Goal: Task Accomplishment & Management: Manage account settings

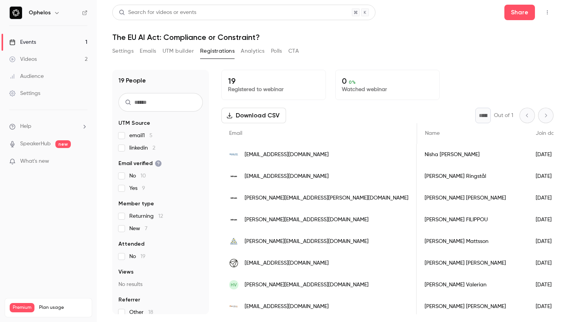
scroll to position [0, 164]
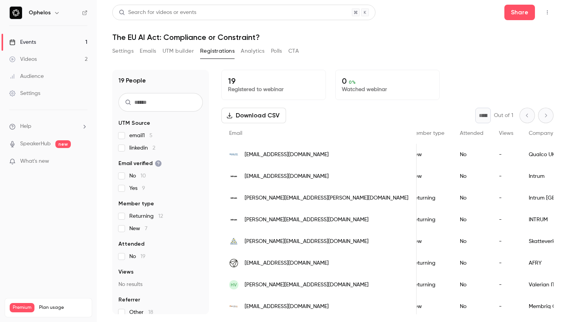
click at [38, 45] on link "Events 1" at bounding box center [48, 42] width 97 height 17
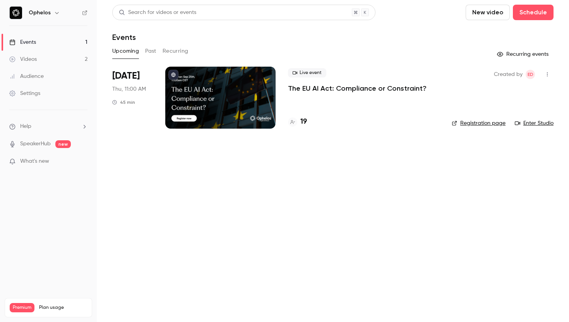
click at [147, 53] on button "Past" at bounding box center [150, 51] width 11 height 12
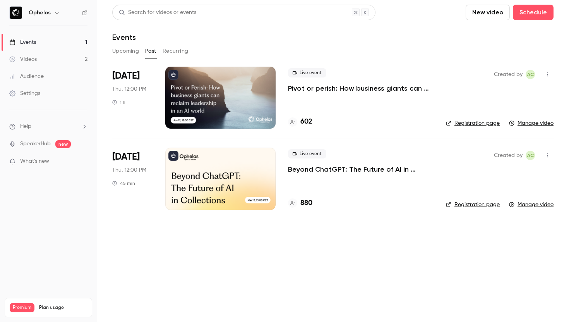
click at [312, 88] on p "Pivot or perish: How business giants can reclaim leadership in an AI world" at bounding box center [361, 88] width 146 height 9
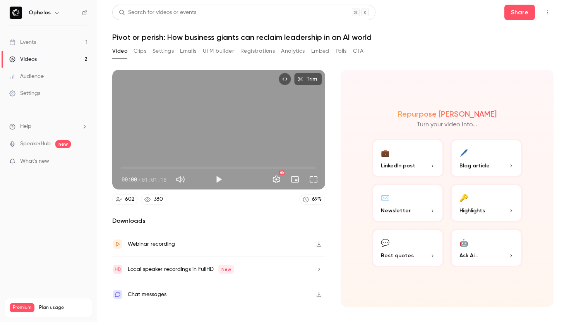
click at [255, 51] on button "Registrations" at bounding box center [257, 51] width 34 height 12
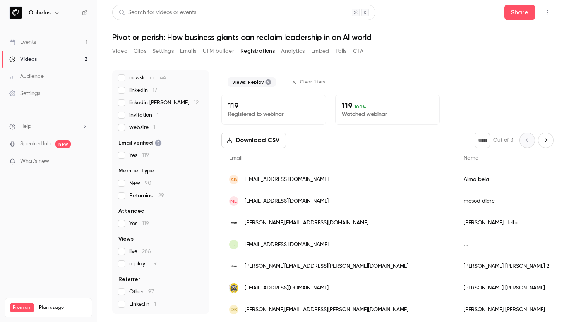
click at [266, 82] on icon at bounding box center [269, 82] width 6 height 6
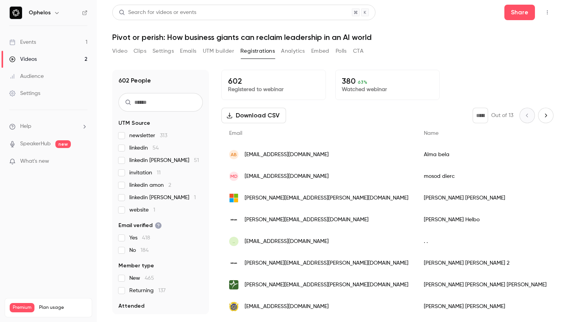
scroll to position [0, 0]
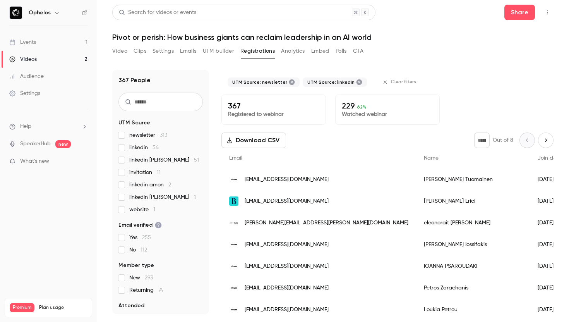
click at [117, 174] on div "367 People UTM Source newsletter 313 linkedin 54 linkedin [PERSON_NAME] 51 invi…" at bounding box center [160, 192] width 97 height 244
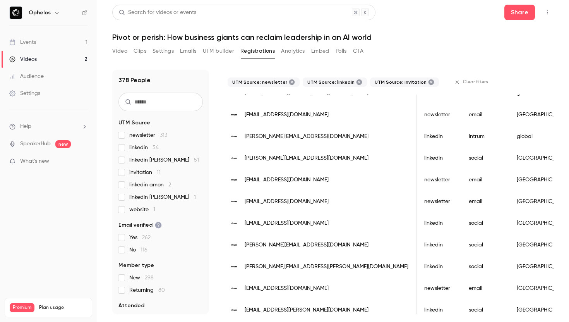
scroll to position [0, 0]
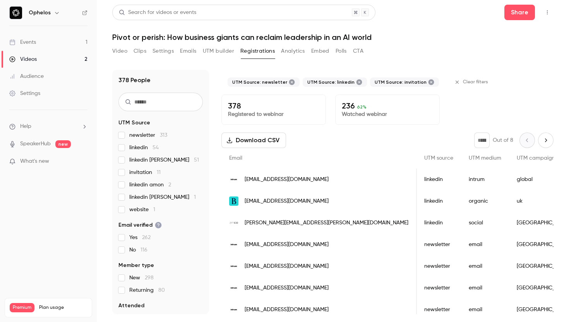
click at [268, 142] on button "Download CSV" at bounding box center [254, 139] width 65 height 15
